Goal: Task Accomplishment & Management: Manage account settings

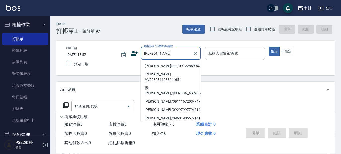
click at [153, 67] on li "[PERSON_NAME]300/0972285994/1507" at bounding box center [171, 66] width 60 height 8
type input "[PERSON_NAME]300/0972285994/1507"
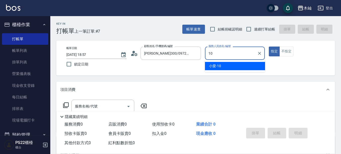
type input "小愛-10"
type button "true"
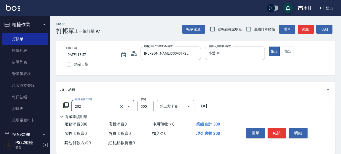
type input "單剪(202)"
click at [227, 92] on div "項目消費" at bounding box center [195, 90] width 279 height 16
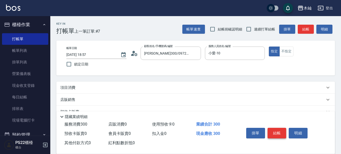
click at [282, 131] on button "結帳" at bounding box center [277, 133] width 19 height 11
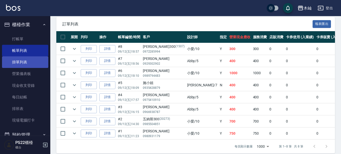
scroll to position [8, 0]
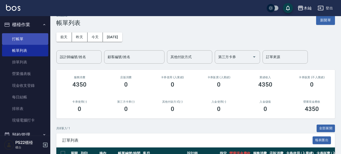
click at [27, 37] on link "打帳單" at bounding box center [25, 39] width 46 height 12
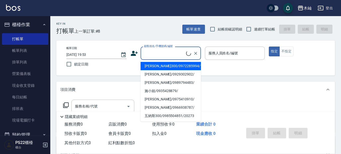
click at [157, 51] on input "顧客姓名/手機號碼/編號" at bounding box center [164, 53] width 43 height 9
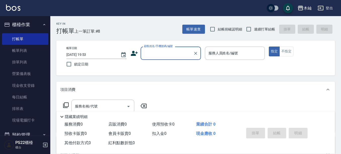
click at [157, 51] on input "顧客姓名/手機號碼/編號" at bounding box center [167, 53] width 48 height 9
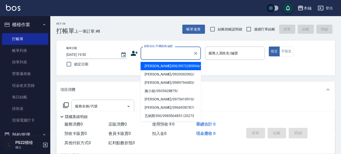
type input "A"
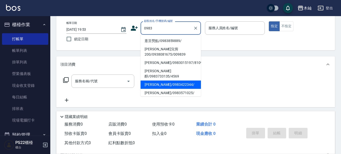
click at [161, 80] on li "洪啟宏/0983422344/" at bounding box center [171, 84] width 60 height 8
type input "洪啟宏/0983422344/"
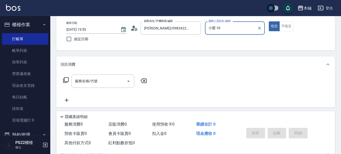
click at [233, 24] on input "小愛-10" at bounding box center [231, 28] width 48 height 9
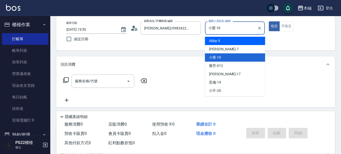
click at [224, 43] on div "Abby -5" at bounding box center [235, 41] width 60 height 8
type input "Abby-5"
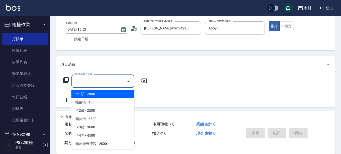
click at [101, 80] on input "服務名稱/代號" at bounding box center [99, 81] width 51 height 9
click at [196, 29] on icon "Clear" at bounding box center [195, 28] width 5 height 5
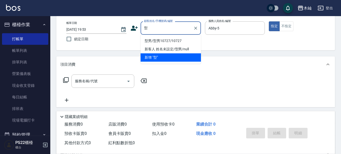
click at [170, 39] on li "型男/型男10727/10727" at bounding box center [171, 41] width 60 height 8
type input "型男/型男10727/10727"
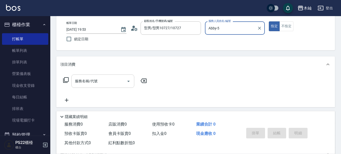
click at [95, 82] on input "服務名稱/代號" at bounding box center [99, 81] width 51 height 9
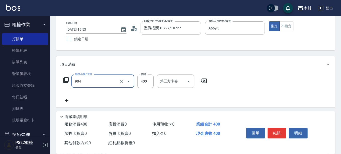
type input "精油洗+瞬護(904)"
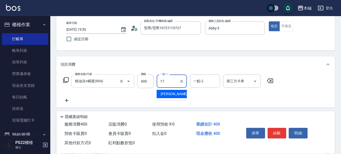
type input "陳薏亘-17"
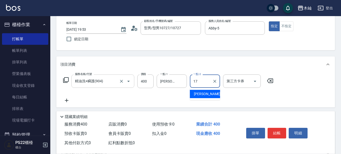
type input "陳薏亘-17"
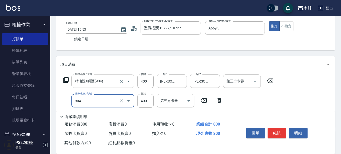
type input "精油洗+瞬護(904)"
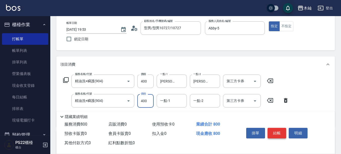
drag, startPoint x: 281, startPoint y: 133, endPoint x: 282, endPoint y: 130, distance: 3.2
click at [281, 132] on button "結帳" at bounding box center [277, 133] width 19 height 11
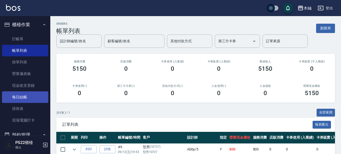
click at [21, 97] on link "每日結帳" at bounding box center [25, 97] width 46 height 12
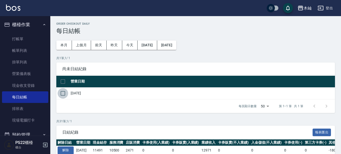
click at [62, 94] on input "checkbox" at bounding box center [63, 93] width 11 height 11
checkbox input "true"
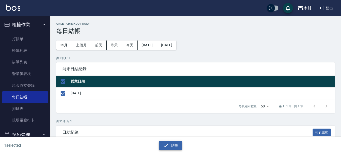
click at [167, 144] on icon "button" at bounding box center [166, 145] width 6 height 6
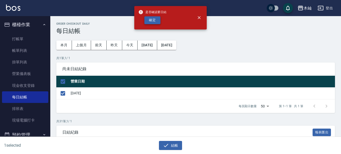
click at [155, 21] on button "確定" at bounding box center [152, 20] width 16 height 8
checkbox input "false"
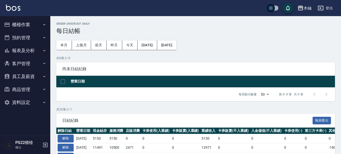
click at [20, 26] on button "櫃檯作業" at bounding box center [25, 24] width 46 height 13
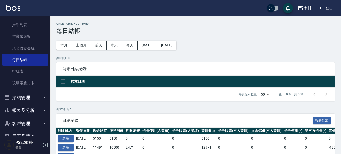
scroll to position [75, 0]
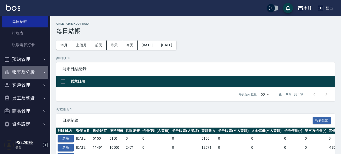
click at [37, 73] on button "報表及分析" at bounding box center [25, 72] width 46 height 13
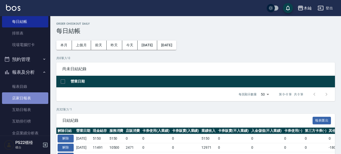
click at [37, 94] on link "店家日報表" at bounding box center [25, 98] width 46 height 12
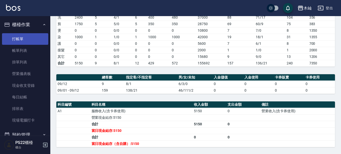
scroll to position [43, 0]
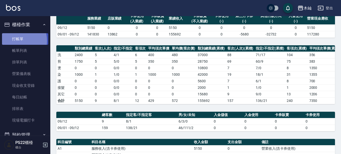
click at [15, 41] on link "打帳單" at bounding box center [25, 39] width 46 height 12
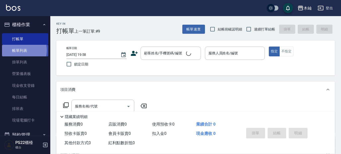
click at [18, 50] on link "帳單列表" at bounding box center [25, 51] width 46 height 12
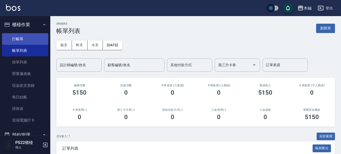
click at [15, 34] on link "打帳單" at bounding box center [25, 39] width 46 height 12
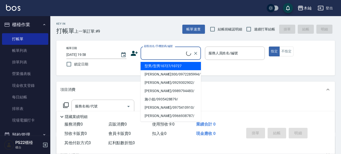
click at [176, 54] on input "顧客姓名/手機號碼/編號" at bounding box center [164, 53] width 43 height 9
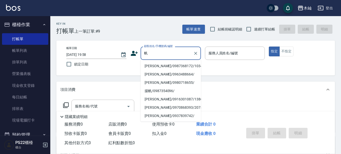
click at [161, 66] on li "[PERSON_NAME]/0987368172/10340" at bounding box center [171, 66] width 60 height 8
type input "[PERSON_NAME]/0987368172/10340"
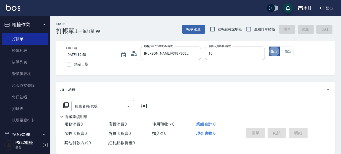
type input "小愛-10"
type button "true"
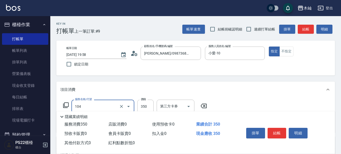
type input "B級單剪(104)"
click at [303, 30] on button "結帳" at bounding box center [306, 29] width 16 height 9
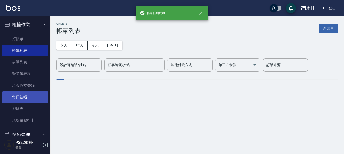
click at [12, 93] on link "每日結帳" at bounding box center [25, 97] width 46 height 12
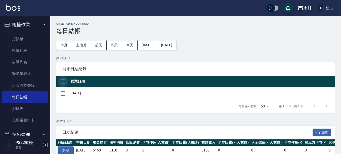
click at [64, 83] on input "checkbox" at bounding box center [63, 81] width 11 height 11
checkbox input "true"
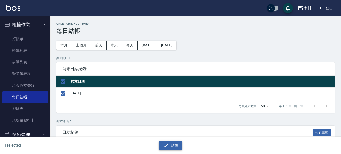
click at [179, 146] on button "結帳" at bounding box center [170, 145] width 23 height 9
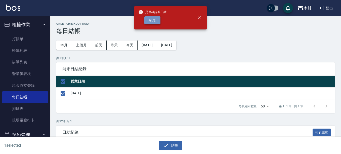
click at [155, 19] on button "確定" at bounding box center [152, 20] width 16 height 8
checkbox input "false"
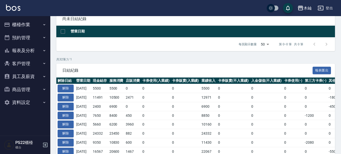
scroll to position [50, 0]
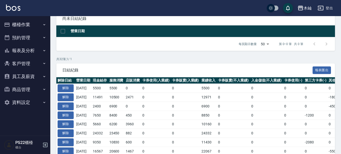
click at [16, 54] on button "報表及分析" at bounding box center [25, 50] width 46 height 13
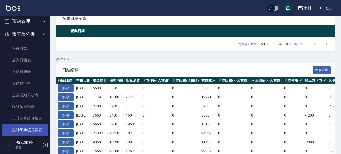
scroll to position [25, 0]
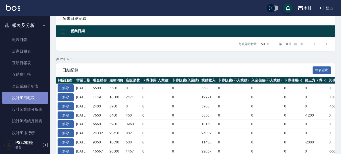
click at [26, 101] on link "設計師日報表" at bounding box center [25, 98] width 46 height 12
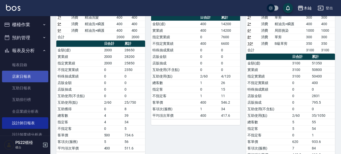
scroll to position [66, 0]
